Goal: Find specific page/section: Find specific page/section

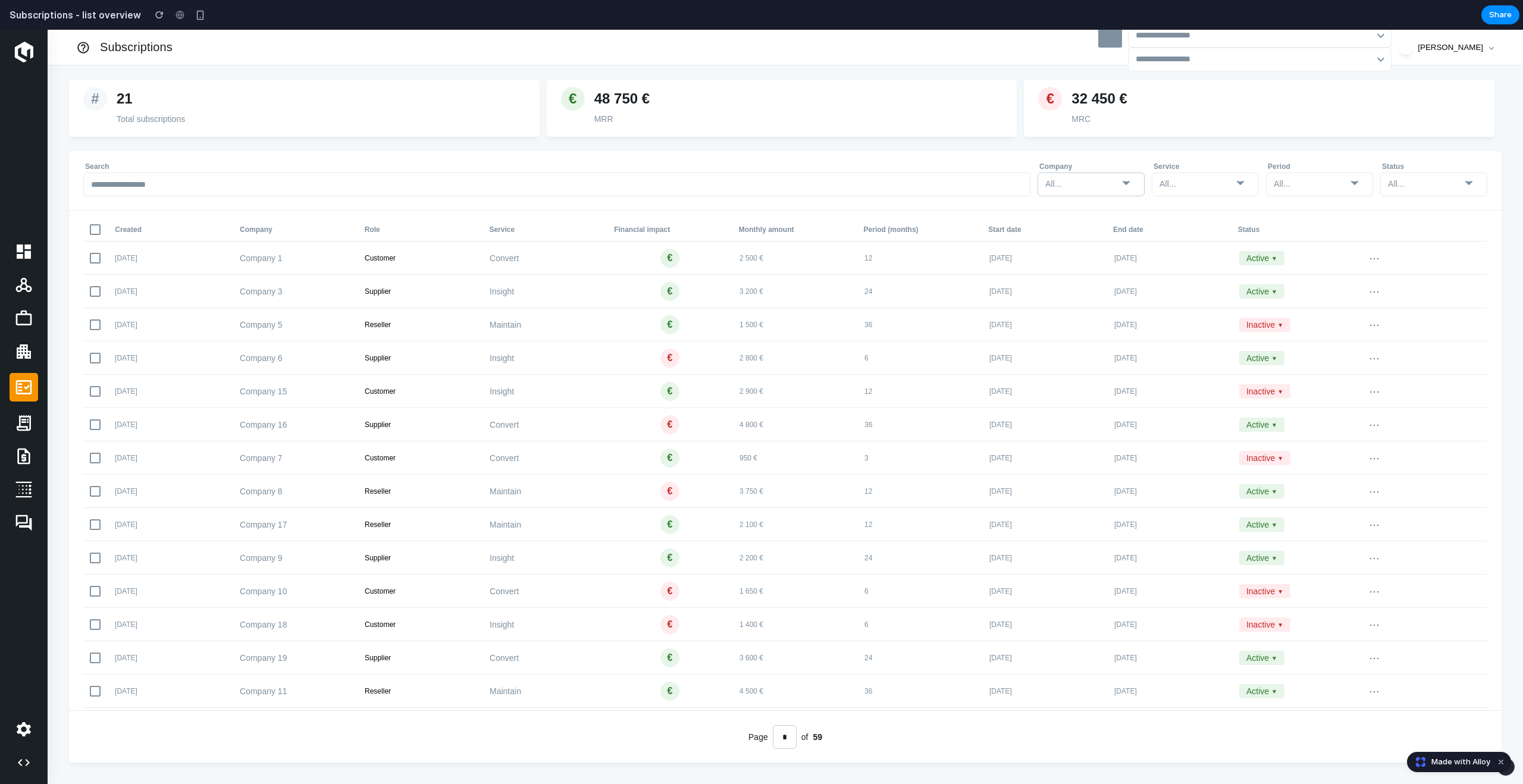
click at [1128, 188] on icon at bounding box center [1126, 182] width 15 height 15
click at [1126, 185] on icon at bounding box center [1126, 183] width 6 height 3
click at [1112, 182] on div "All..." at bounding box center [1082, 184] width 74 height 18
click at [1186, 183] on div "All..." at bounding box center [1197, 184] width 74 height 18
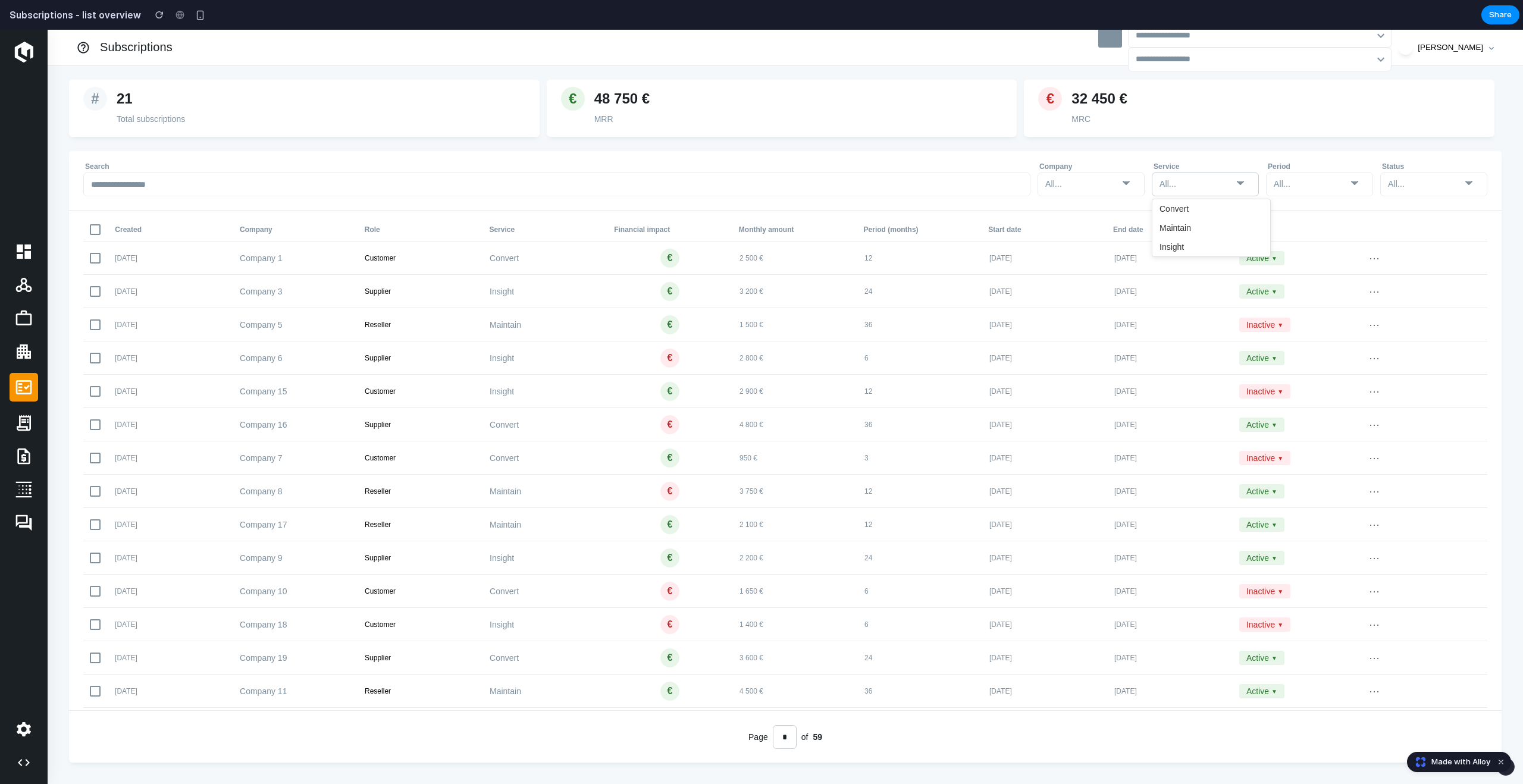
click at [1186, 183] on div "All..." at bounding box center [1197, 184] width 74 height 18
click at [1305, 188] on div "All..." at bounding box center [1311, 184] width 74 height 18
click at [1397, 186] on div "All..." at bounding box center [1395, 184] width 15 height 12
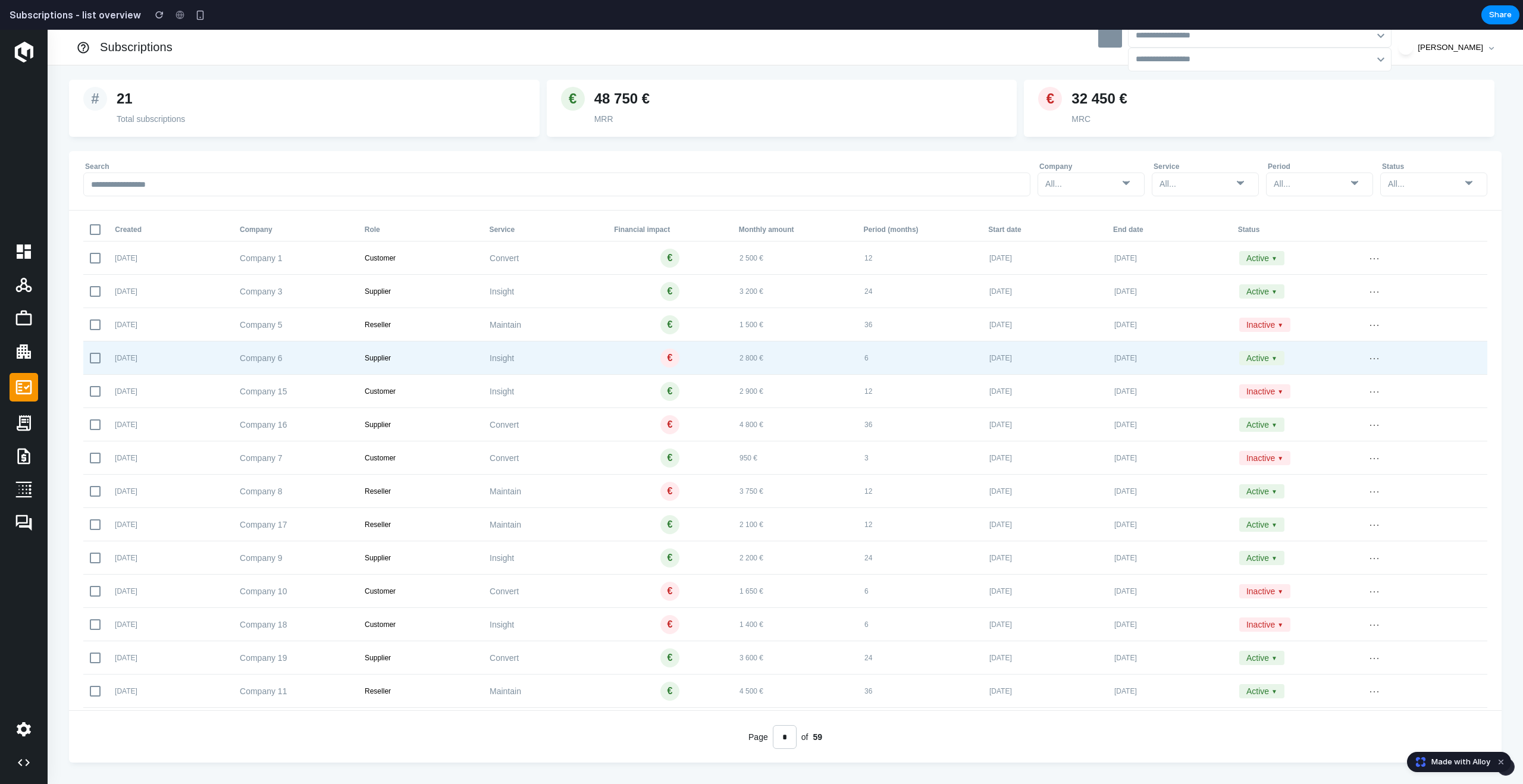
click at [711, 370] on div "[DATE] Company 6 Supplier Insight € 2 800 € 6 [DATE] [DATE] Active ▼ ⋯" at bounding box center [785, 358] width 1404 height 33
click at [673, 359] on div "€" at bounding box center [670, 358] width 19 height 19
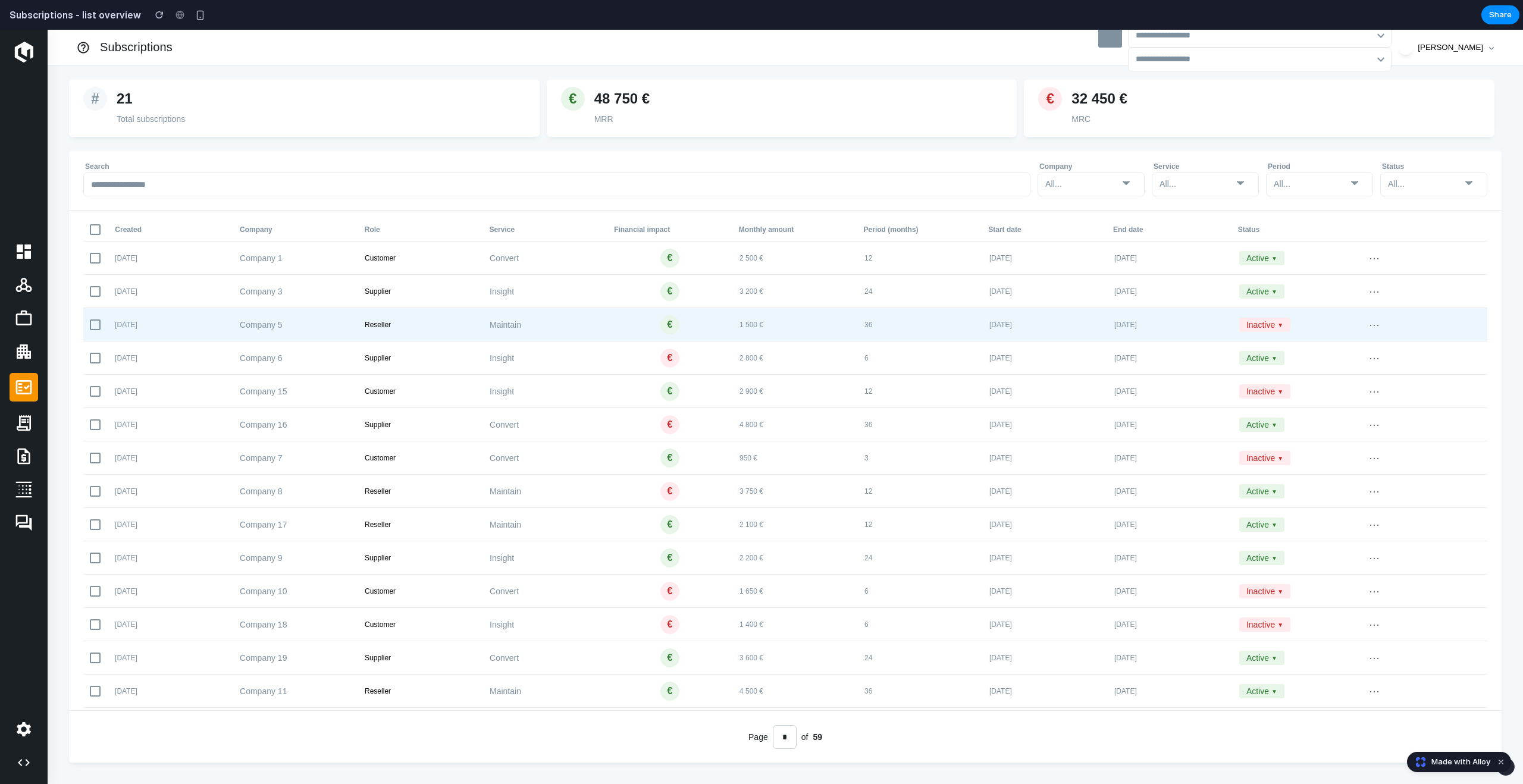
click at [669, 318] on div "€" at bounding box center [670, 325] width 5 height 15
